Goal: Task Accomplishment & Management: Manage account settings

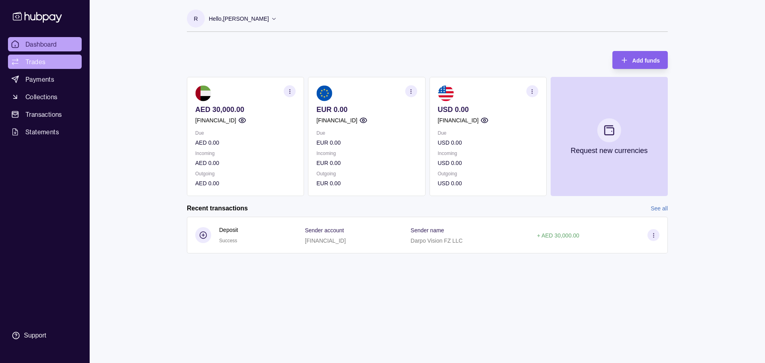
click at [46, 66] on link "Trades" at bounding box center [45, 62] width 74 height 14
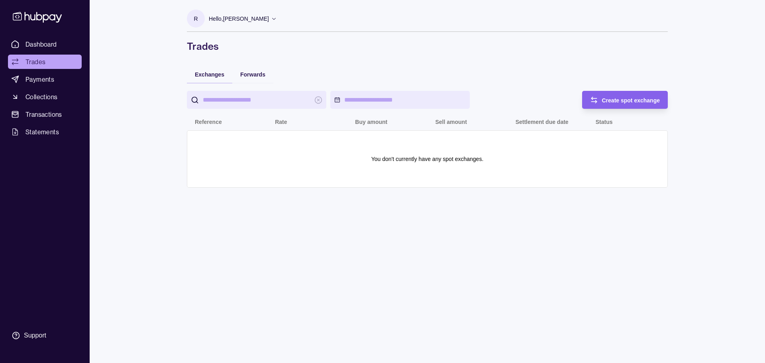
click at [239, 99] on input "search" at bounding box center [257, 100] width 108 height 18
click at [650, 100] on span "Create spot exchange" at bounding box center [631, 100] width 58 height 6
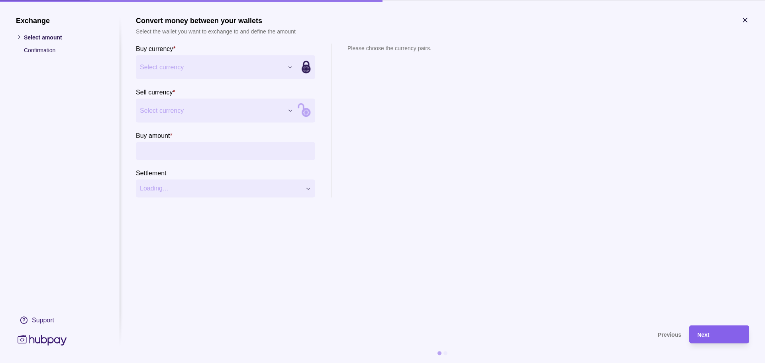
click at [290, 363] on div "Exchange Select amount Confirmation Support Convert money between your wallets …" at bounding box center [382, 363] width 765 height 0
click at [288, 363] on div "Exchange Select amount Confirmation Support Convert money between your wallets …" at bounding box center [382, 363] width 765 height 0
click at [185, 149] on input "Buy amount *" at bounding box center [233, 151] width 155 height 18
click at [177, 363] on div "Exchange Select amount Confirmation Support Convert money between your wallets …" at bounding box center [382, 363] width 765 height 0
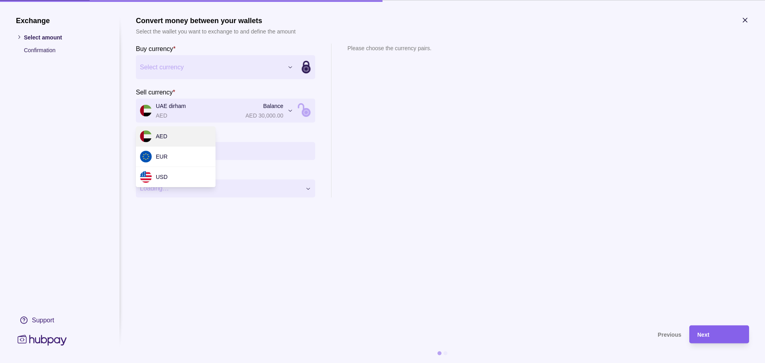
click at [265, 363] on div "Exchange Select amount Confirmation Support Convert money between your wallets …" at bounding box center [382, 363] width 765 height 0
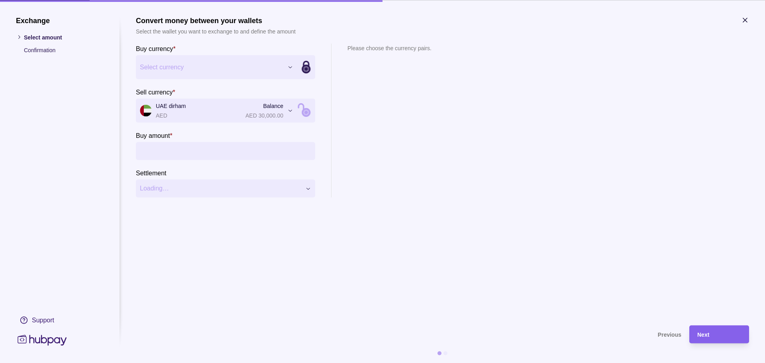
click at [265, 363] on div "Exchange Select amount Confirmation Support Convert money between your wallets …" at bounding box center [382, 363] width 765 height 0
click at [178, 152] on input "Buy amount *" at bounding box center [233, 151] width 155 height 18
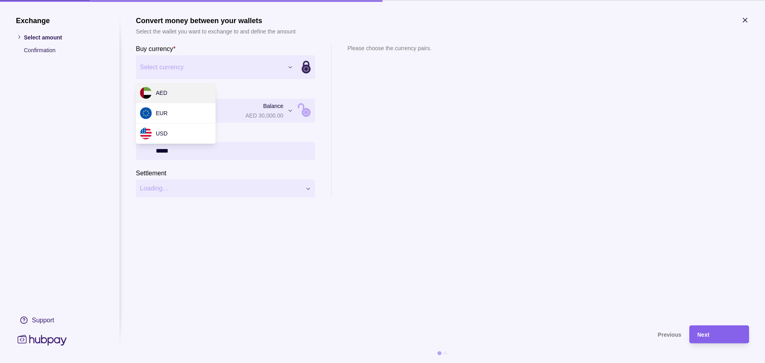
click at [289, 363] on div "Exchange Select amount Confirmation Support Convert money between your wallets …" at bounding box center [382, 363] width 765 height 0
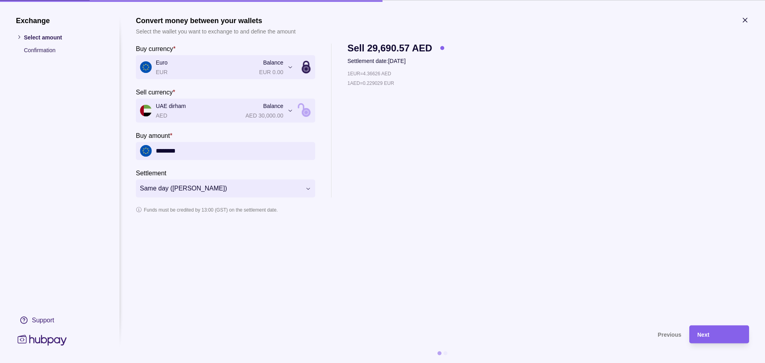
click at [163, 150] on input "********" at bounding box center [233, 151] width 155 height 18
type input "********"
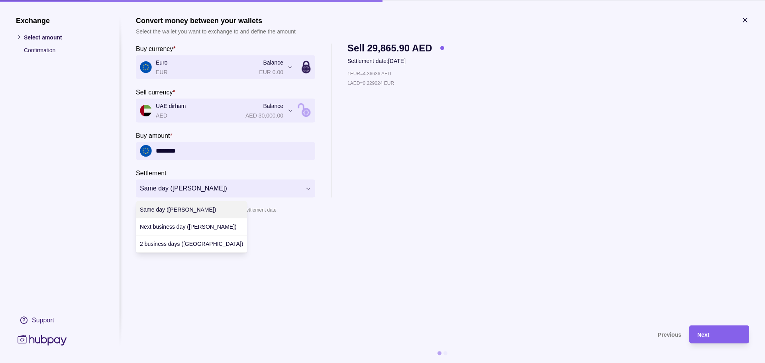
click at [239, 363] on div "**********" at bounding box center [382, 363] width 765 height 0
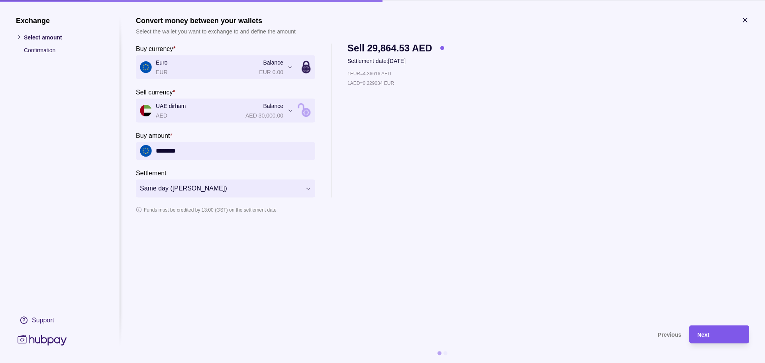
click at [726, 341] on div "Next" at bounding box center [714, 334] width 56 height 18
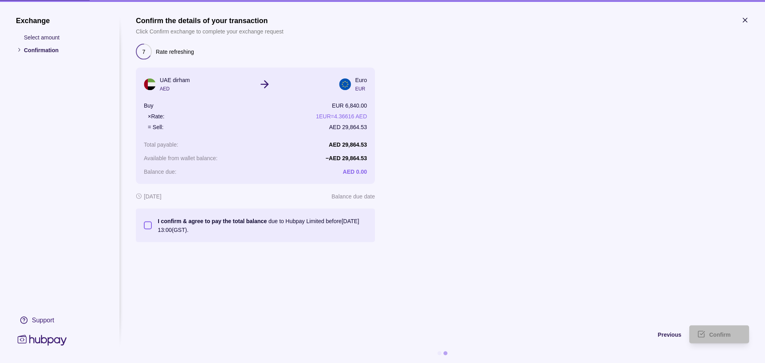
click at [144, 227] on button "I confirm & agree to pay the total balance due to Hubpay Limited before 12 Sep …" at bounding box center [148, 225] width 8 height 8
click at [727, 335] on span "Confirm" at bounding box center [721, 335] width 22 height 6
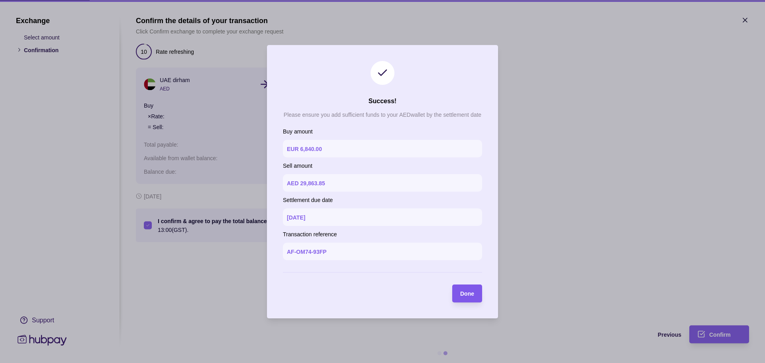
click at [472, 293] on span "Done" at bounding box center [467, 294] width 14 height 6
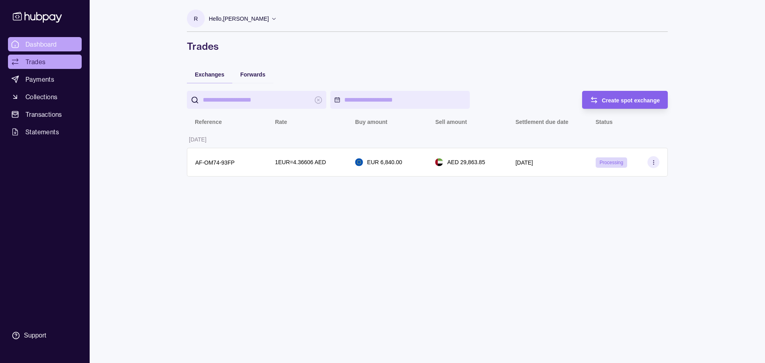
click at [52, 45] on span "Dashboard" at bounding box center [41, 44] width 31 height 10
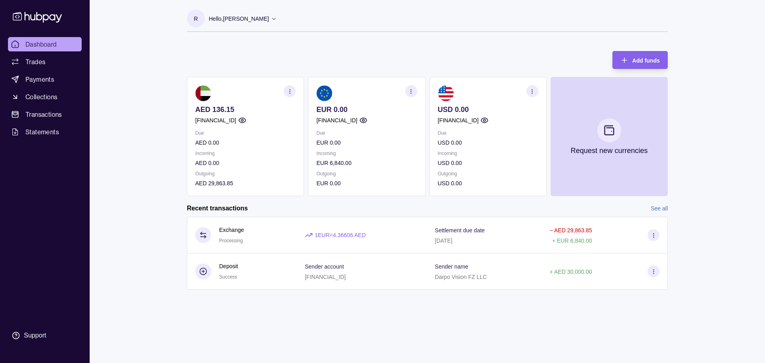
click at [271, 16] on icon at bounding box center [274, 19] width 6 height 6
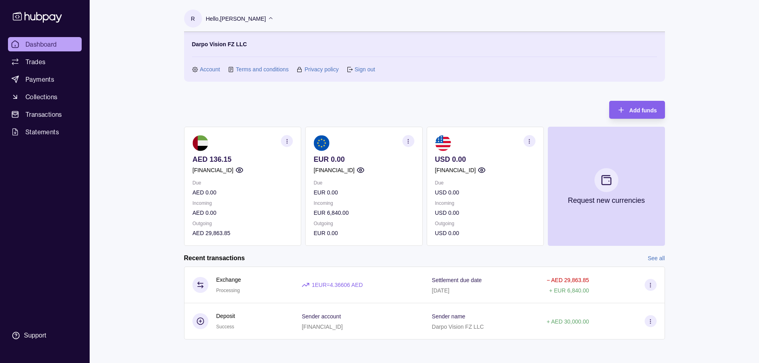
click at [210, 69] on link "Account" at bounding box center [210, 69] width 20 height 9
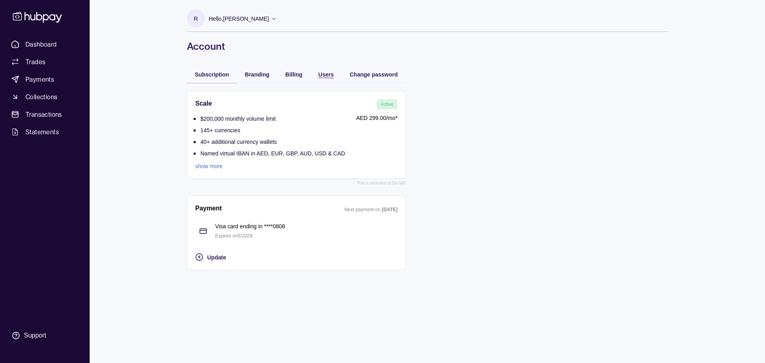
click at [324, 76] on span "Users" at bounding box center [327, 74] width 16 height 6
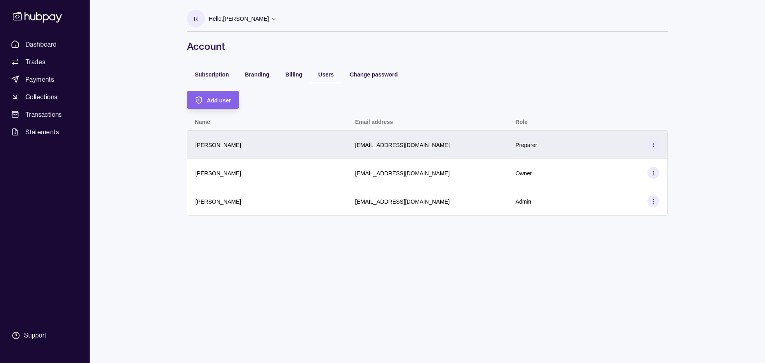
click at [658, 147] on section at bounding box center [654, 145] width 12 height 12
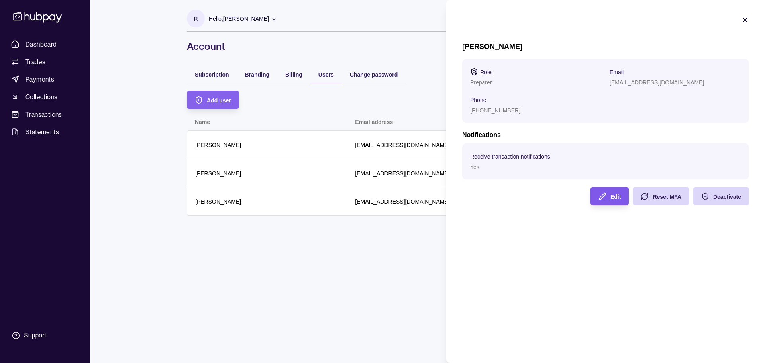
click at [603, 197] on icon "button" at bounding box center [603, 196] width 7 height 7
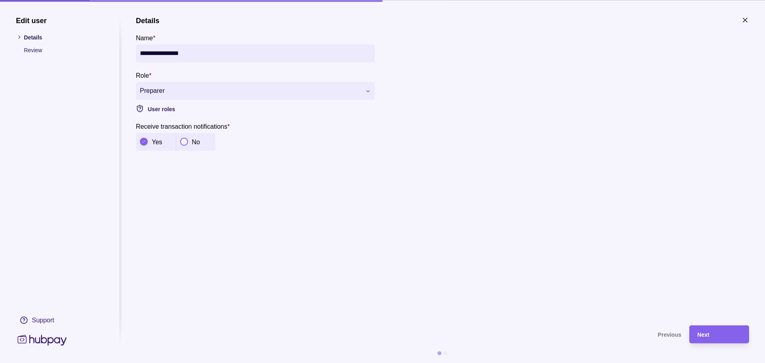
click at [267, 363] on div "**********" at bounding box center [382, 363] width 765 height 0
click at [317, 363] on div "**********" at bounding box center [382, 363] width 765 height 0
click at [31, 22] on h1 "Edit user" at bounding box center [60, 20] width 88 height 9
click at [53, 341] on icon at bounding box center [42, 340] width 49 height 11
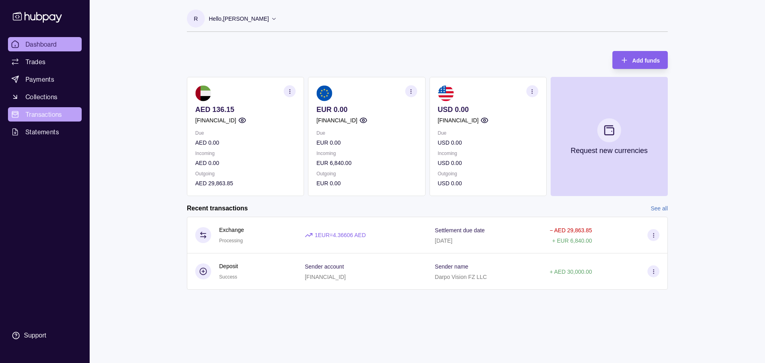
click at [39, 117] on span "Transactions" at bounding box center [44, 115] width 37 height 10
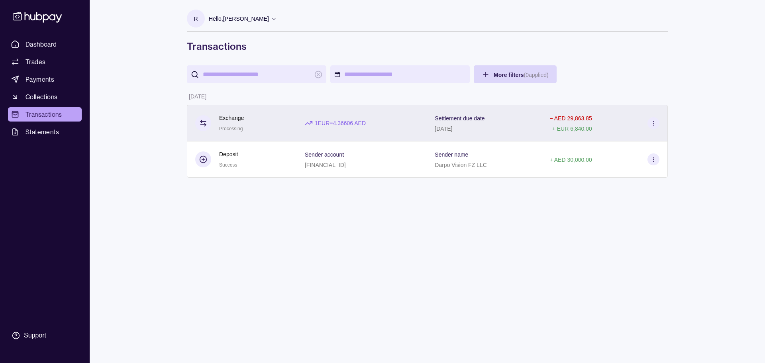
click at [656, 124] on icon at bounding box center [654, 123] width 6 height 6
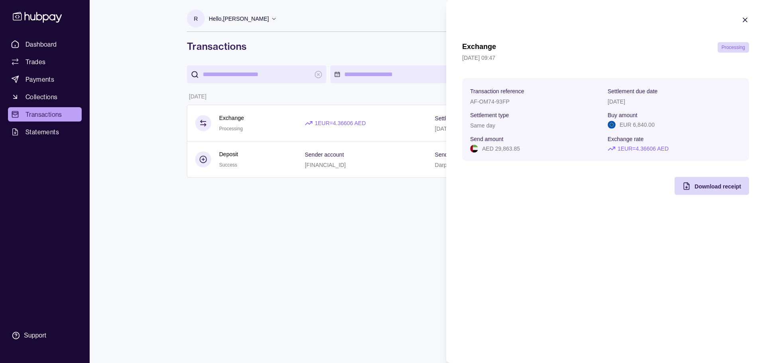
click at [316, 293] on html "Dashboard Trades Payments Collections Transactions Statements Support R Hello, …" at bounding box center [382, 181] width 765 height 363
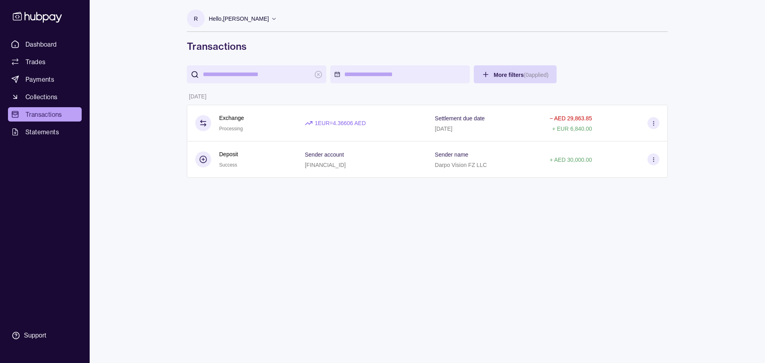
click at [313, 267] on div "R Hello, Ravil Begishev Darpo Vision FZ LLC Account Terms and conditions Privac…" at bounding box center [427, 181] width 513 height 363
click at [415, 308] on div "R Hello, Ravil Begishev Darpo Vision FZ LLC Account Terms and conditions Privac…" at bounding box center [427, 181] width 513 height 363
drag, startPoint x: 29, startPoint y: 45, endPoint x: 34, endPoint y: 45, distance: 4.4
click at [29, 45] on span "Dashboard" at bounding box center [41, 44] width 31 height 10
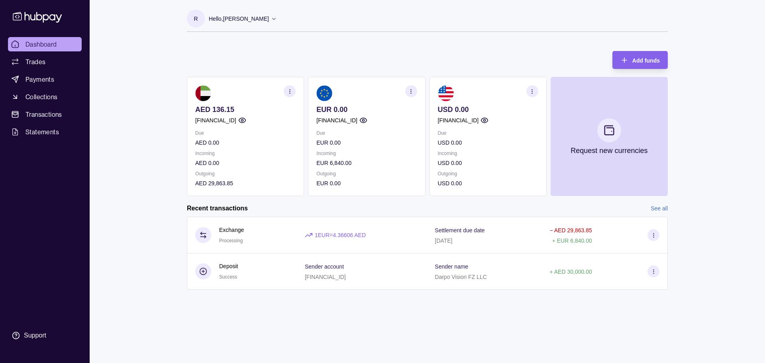
click at [408, 92] on icon "button" at bounding box center [411, 91] width 6 height 6
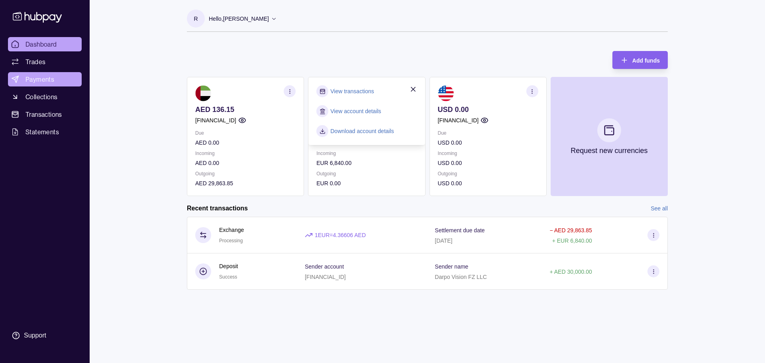
click at [41, 78] on span "Payments" at bounding box center [40, 80] width 29 height 10
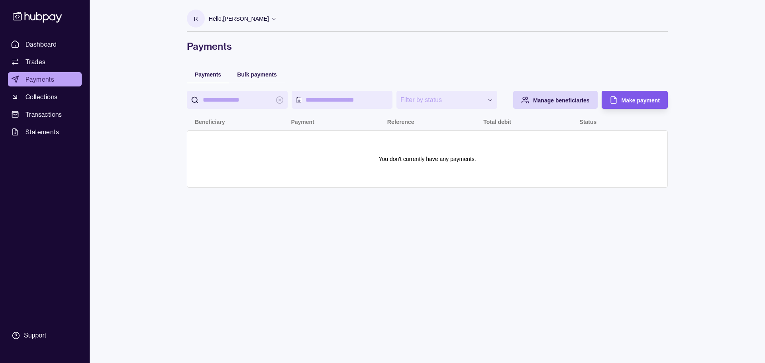
click at [631, 102] on span "Make payment" at bounding box center [641, 100] width 38 height 6
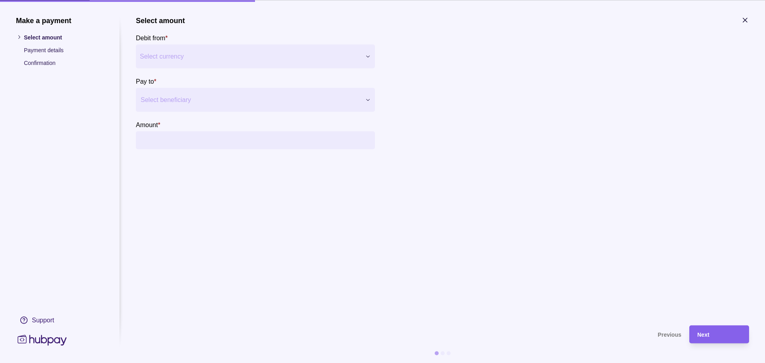
click at [232, 363] on div "Make a payment Select amount Payment details Confirmation Support Select amount…" at bounding box center [382, 363] width 765 height 0
click at [371, 363] on div "Make a payment Select amount Payment details Confirmation Support Select amount…" at bounding box center [382, 363] width 765 height 0
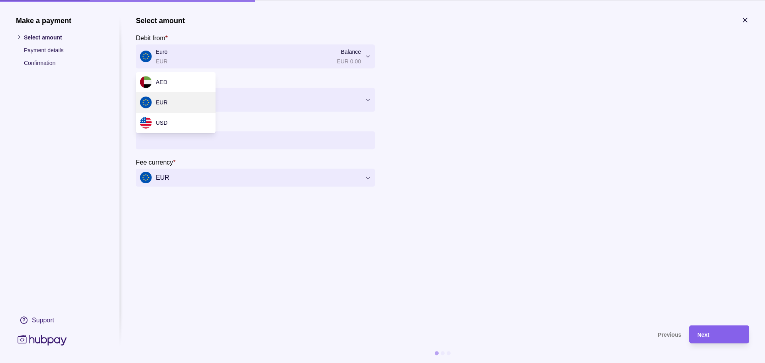
click at [371, 363] on div "Make a payment Select amount Payment details Confirmation Support Select amount…" at bounding box center [382, 363] width 765 height 0
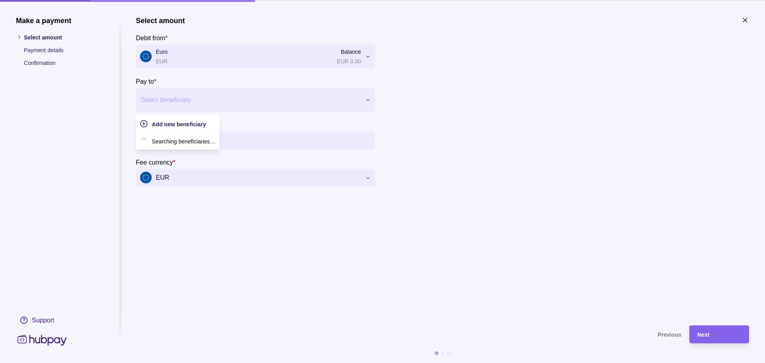
click at [362, 99] on div at bounding box center [368, 100] width 14 height 6
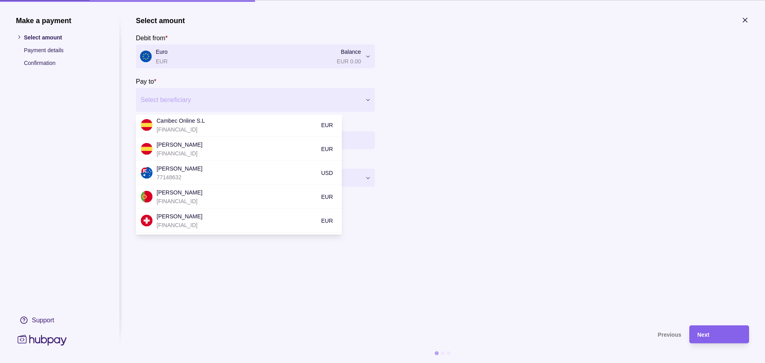
scroll to position [80, 0]
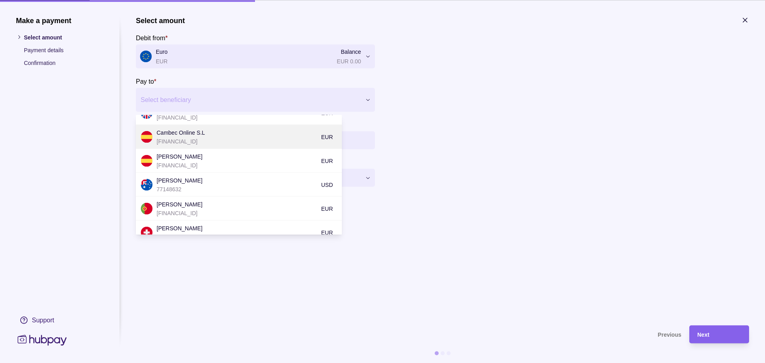
click at [200, 138] on p "ES7600750002220607209430" at bounding box center [237, 141] width 161 height 9
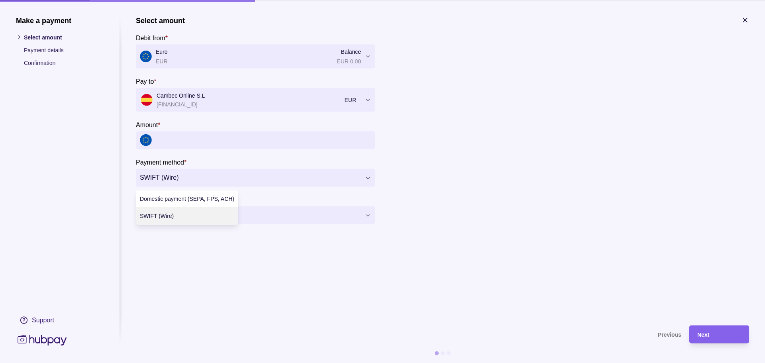
click at [352, 363] on div "**********" at bounding box center [382, 363] width 765 height 0
click at [242, 295] on section "**********" at bounding box center [442, 166] width 613 height 301
click at [199, 128] on section "Amount *" at bounding box center [255, 134] width 239 height 29
click at [189, 141] on input "Amount *" at bounding box center [263, 140] width 215 height 18
click at [191, 145] on input "Amount *" at bounding box center [263, 140] width 215 height 18
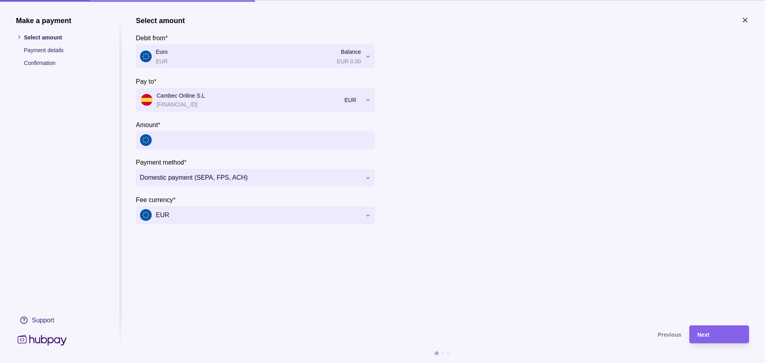
click at [191, 145] on input "Amount *" at bounding box center [263, 140] width 215 height 18
click at [667, 343] on section "Previous Next" at bounding box center [442, 344] width 613 height 38
click at [266, 302] on section "**********" at bounding box center [442, 166] width 613 height 301
click at [36, 21] on h1 "Make a payment" at bounding box center [60, 20] width 88 height 9
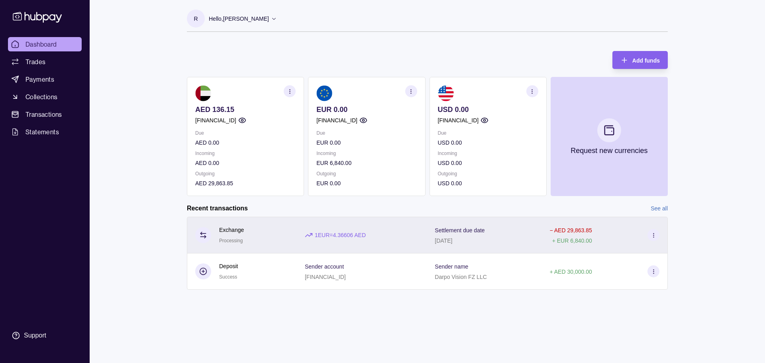
click at [657, 232] on section at bounding box center [654, 235] width 12 height 12
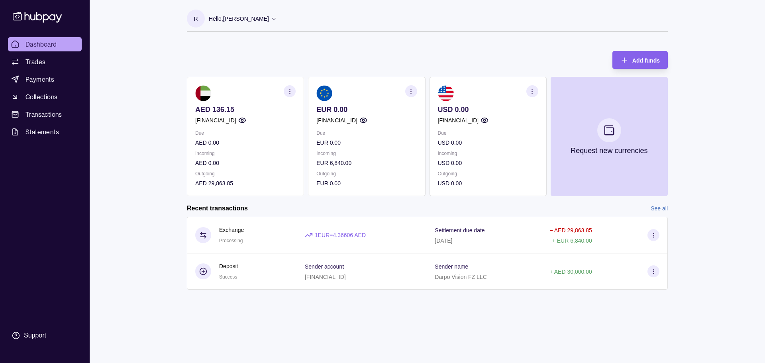
click at [359, 342] on html "Dashboard Trades Payments Collections Transactions Statements Support R Hello, …" at bounding box center [382, 181] width 765 height 363
click at [364, 312] on div "R Hello, Ravil Begishev Darpo Vision FZ LLC Account Terms and conditions Privac…" at bounding box center [427, 181] width 513 height 363
click at [92, 88] on div "Dashboard Trades Payments Collections Transactions Statements Support R Hello, …" at bounding box center [382, 181] width 765 height 363
click at [47, 63] on link "Trades" at bounding box center [45, 62] width 74 height 14
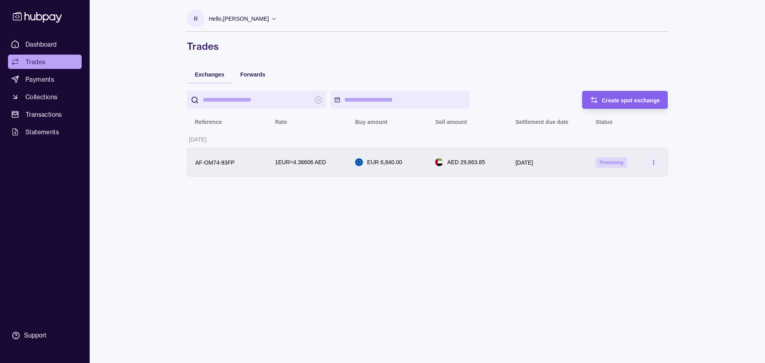
click at [610, 164] on span "Processing" at bounding box center [612, 163] width 24 height 6
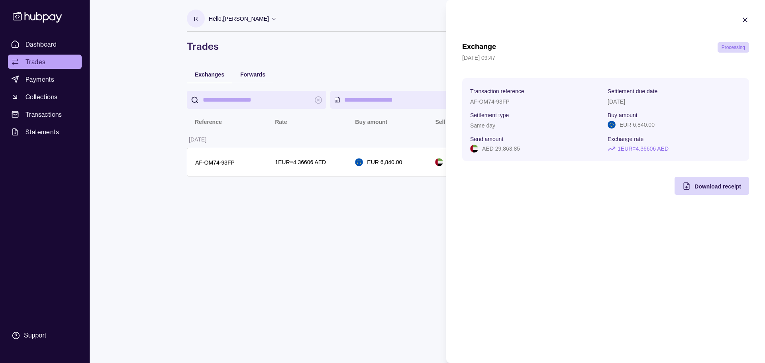
click at [733, 49] on span "Processing" at bounding box center [734, 48] width 24 height 6
click at [526, 276] on div "Exchange Processing 12 Sep 2025 | 09:47 Transaction reference AF-OM74-93FP Sett…" at bounding box center [605, 181] width 319 height 363
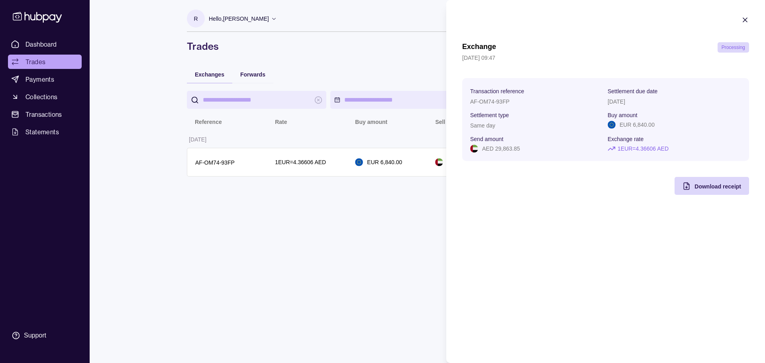
click at [526, 275] on div "Exchange Processing 12 Sep 2025 | 09:47 Transaction reference AF-OM74-93FP Sett…" at bounding box center [605, 181] width 319 height 363
click at [332, 272] on html "Dashboard Trades Payments Collections Transactions Statements Support R Hello, …" at bounding box center [382, 181] width 765 height 363
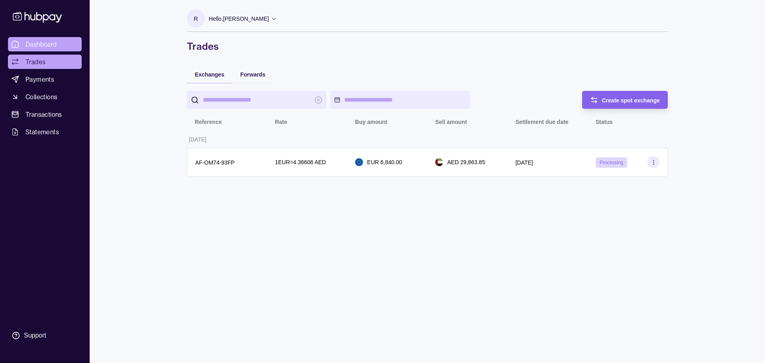
click at [54, 40] on span "Dashboard" at bounding box center [41, 44] width 31 height 10
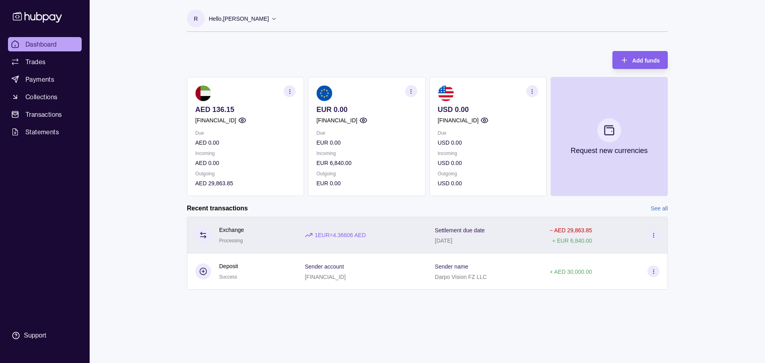
click at [481, 229] on p "Settlement due date" at bounding box center [460, 230] width 50 height 6
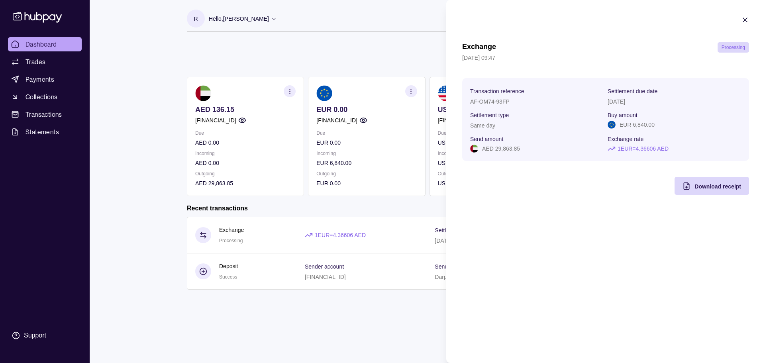
click at [747, 17] on icon "button" at bounding box center [745, 20] width 8 height 8
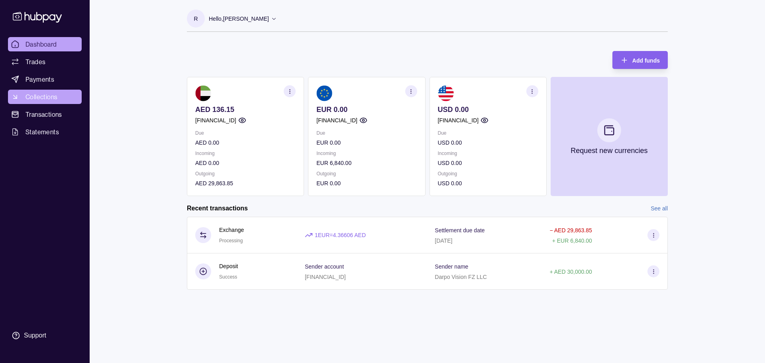
click at [52, 100] on span "Collections" at bounding box center [42, 97] width 32 height 10
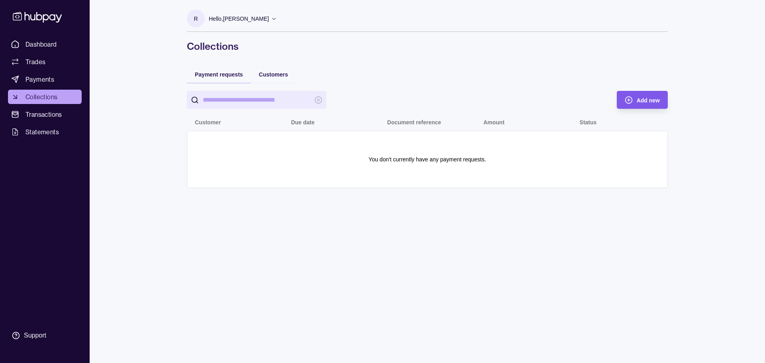
click at [657, 102] on span "Add new" at bounding box center [648, 100] width 23 height 6
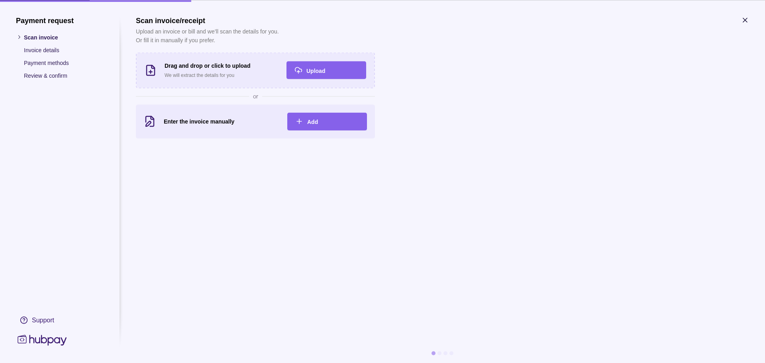
click at [167, 126] on div "Enter the invoice manually Add" at bounding box center [255, 121] width 223 height 18
click at [37, 50] on p "Invoice details" at bounding box center [64, 49] width 80 height 9
click at [325, 123] on div "Add" at bounding box center [333, 122] width 52 height 10
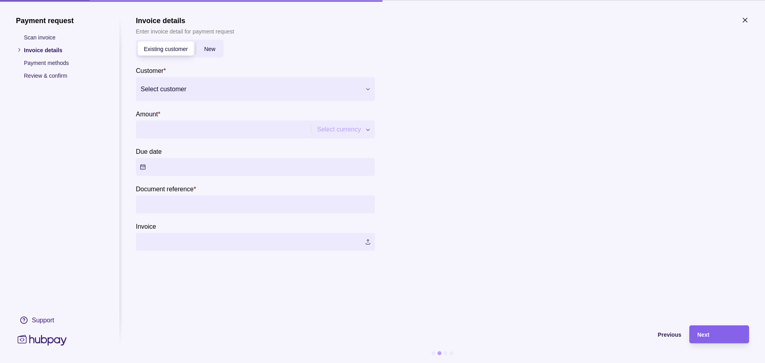
click at [197, 90] on div at bounding box center [251, 88] width 220 height 11
click at [427, 124] on section "Invoice details Enter invoice detail for payment request Existing customer New …" at bounding box center [442, 133] width 613 height 235
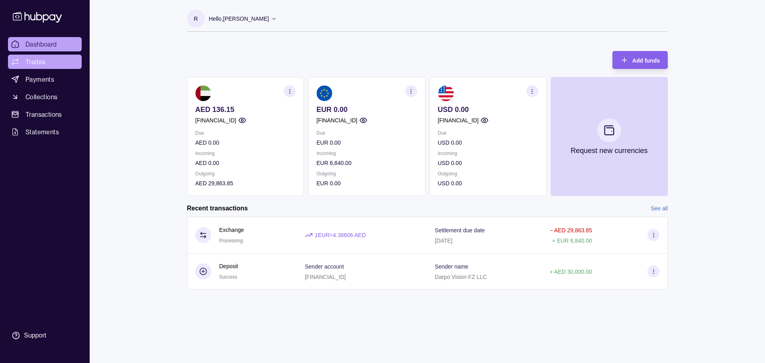
click at [35, 63] on span "Trades" at bounding box center [36, 62] width 20 height 10
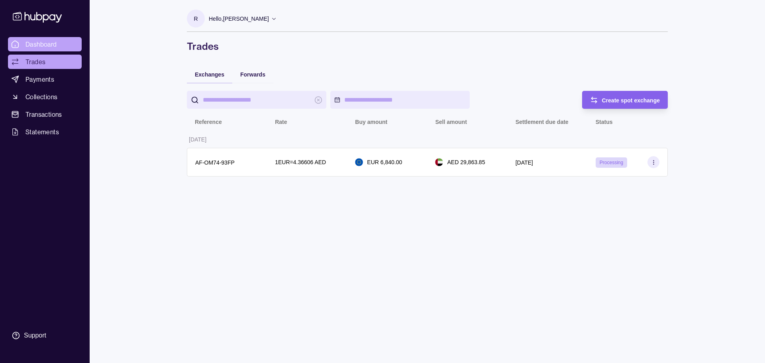
click at [42, 42] on span "Dashboard" at bounding box center [41, 44] width 31 height 10
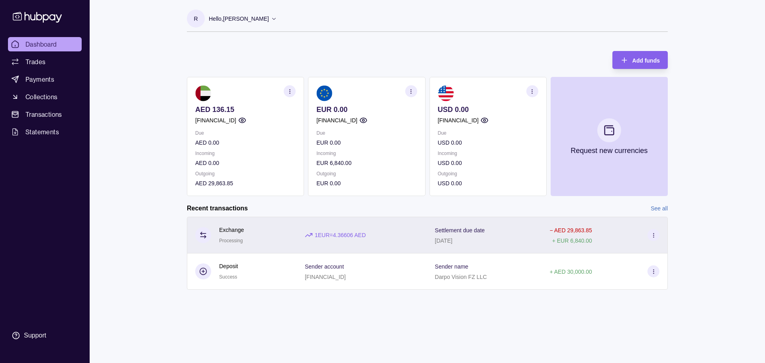
click at [658, 238] on section at bounding box center [654, 235] width 12 height 12
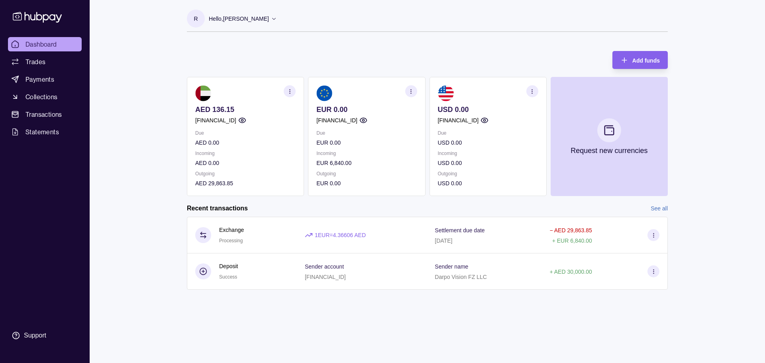
click at [284, 324] on html "Dashboard Trades Payments Collections Transactions Statements Support R Hello, …" at bounding box center [382, 181] width 765 height 363
click at [34, 68] on link "Trades" at bounding box center [45, 62] width 74 height 14
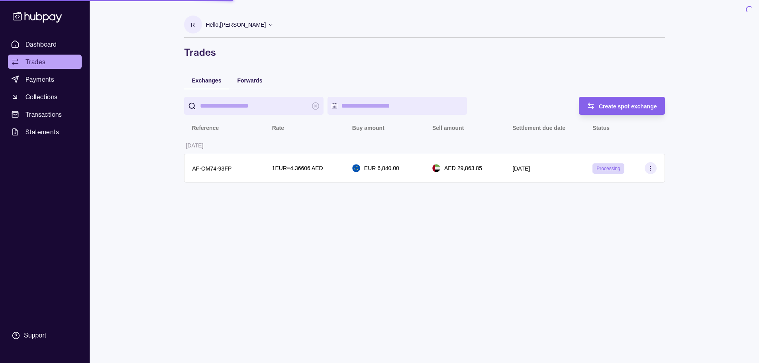
click at [45, 45] on span "Dashboard" at bounding box center [41, 44] width 31 height 10
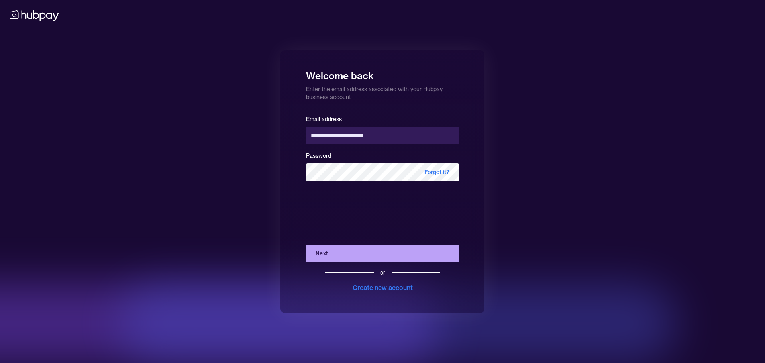
click at [331, 256] on button "Next" at bounding box center [382, 254] width 153 height 18
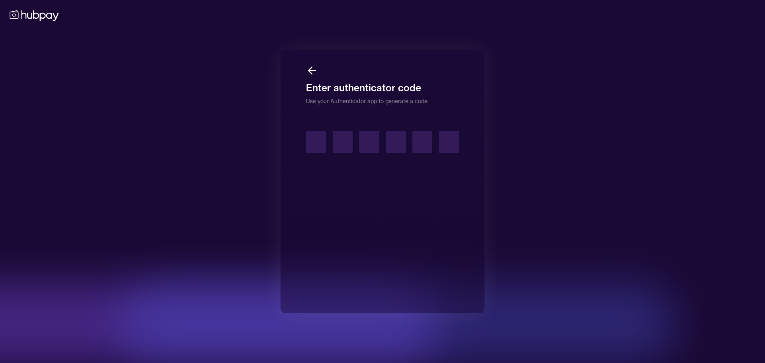
type input "*"
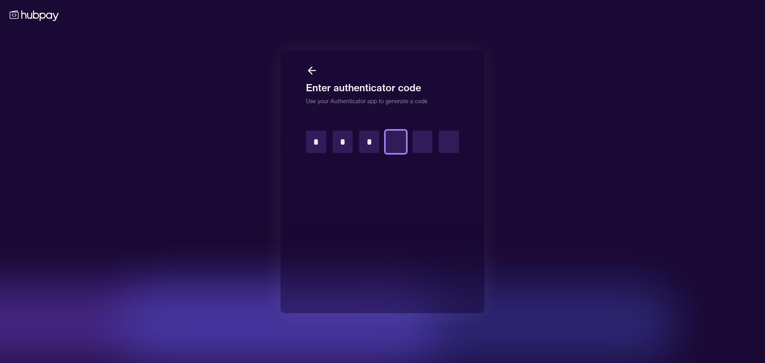
type input "*"
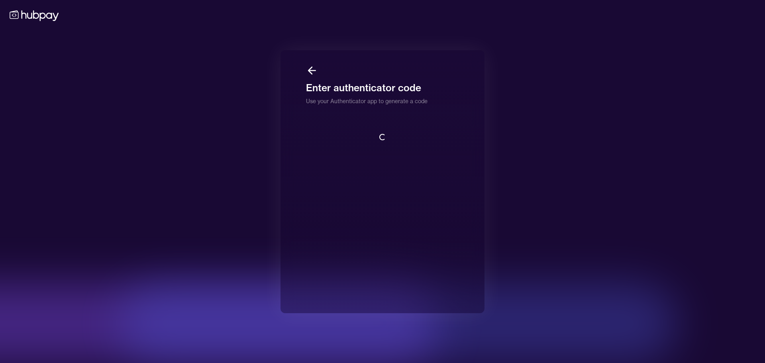
scroll to position [1, 0]
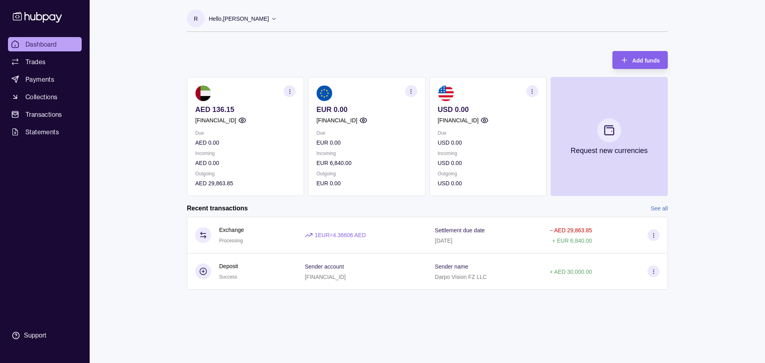
click at [139, 68] on div "Dashboard Trades Payments Collections Transactions Statements Support R Hello, …" at bounding box center [382, 181] width 765 height 363
click at [271, 17] on icon at bounding box center [274, 19] width 6 height 6
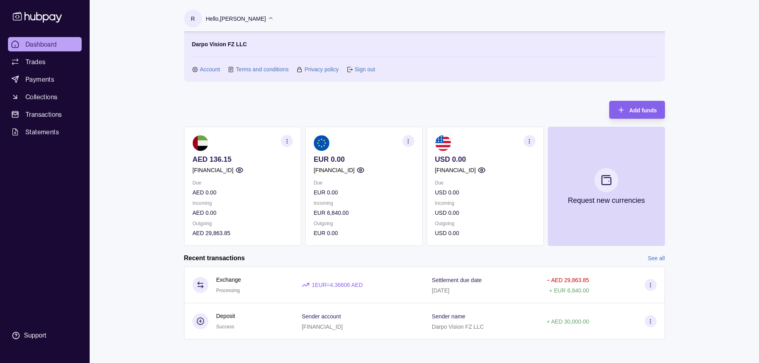
click at [212, 71] on link "Account" at bounding box center [210, 69] width 20 height 9
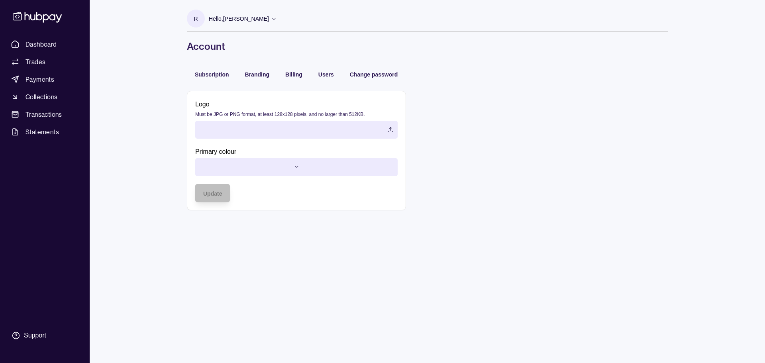
click at [256, 75] on span "Branding" at bounding box center [257, 74] width 24 height 6
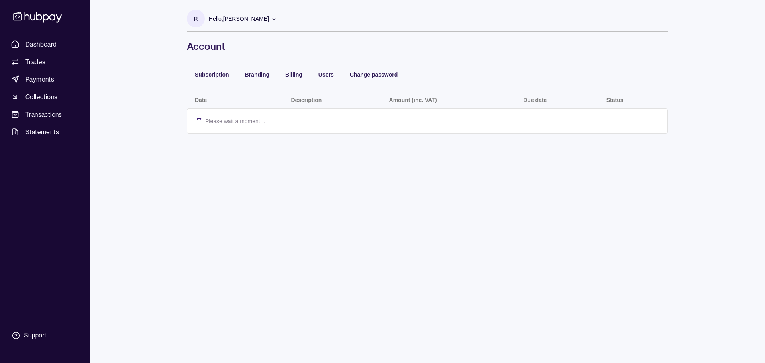
click at [297, 74] on span "Billing" at bounding box center [293, 74] width 17 height 6
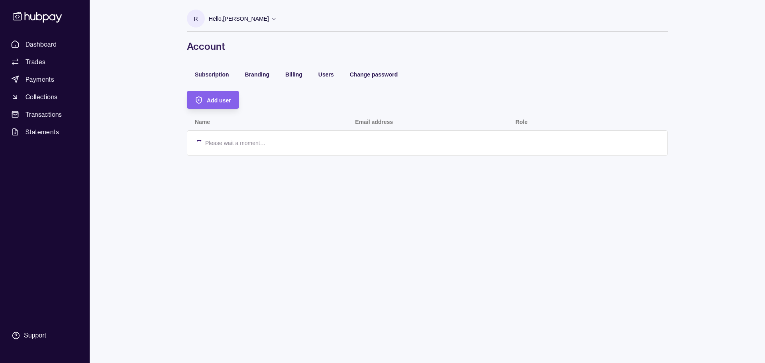
click at [331, 73] on span "Users" at bounding box center [327, 74] width 16 height 6
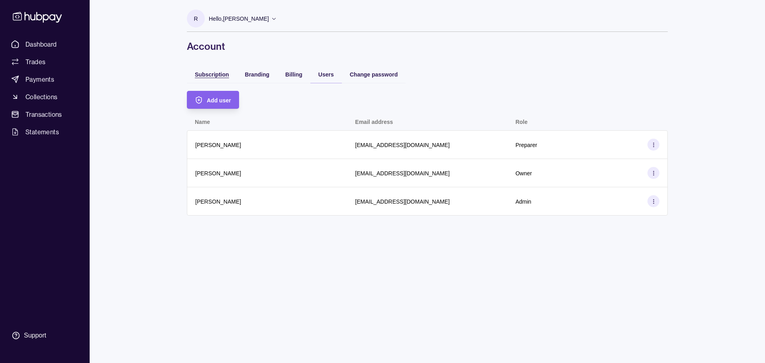
click at [206, 71] on span "Subscription" at bounding box center [212, 74] width 34 height 6
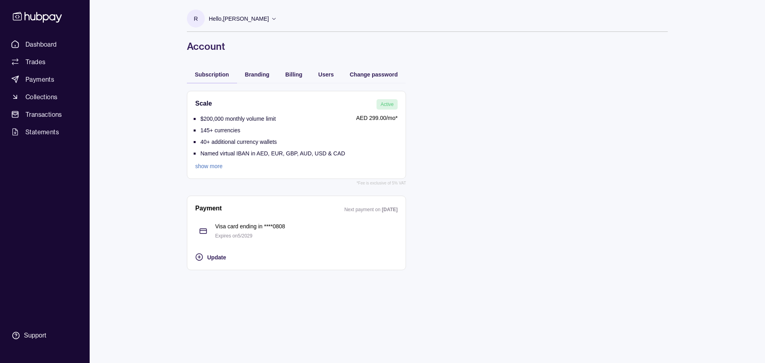
click at [205, 165] on link "show more" at bounding box center [270, 166] width 150 height 9
click at [56, 48] on span "Dashboard" at bounding box center [41, 44] width 31 height 10
